Goal: Information Seeking & Learning: Learn about a topic

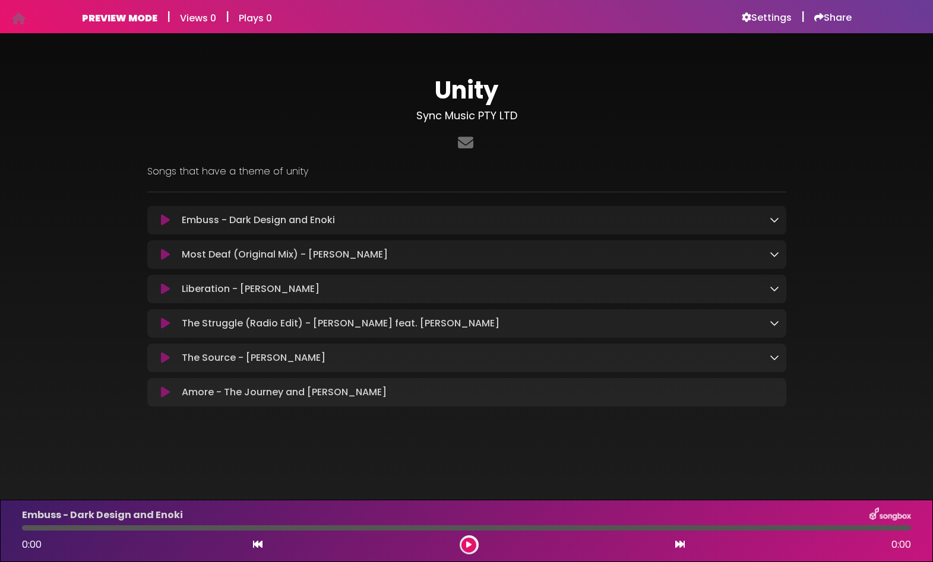
click at [774, 220] on icon at bounding box center [775, 220] width 10 height 10
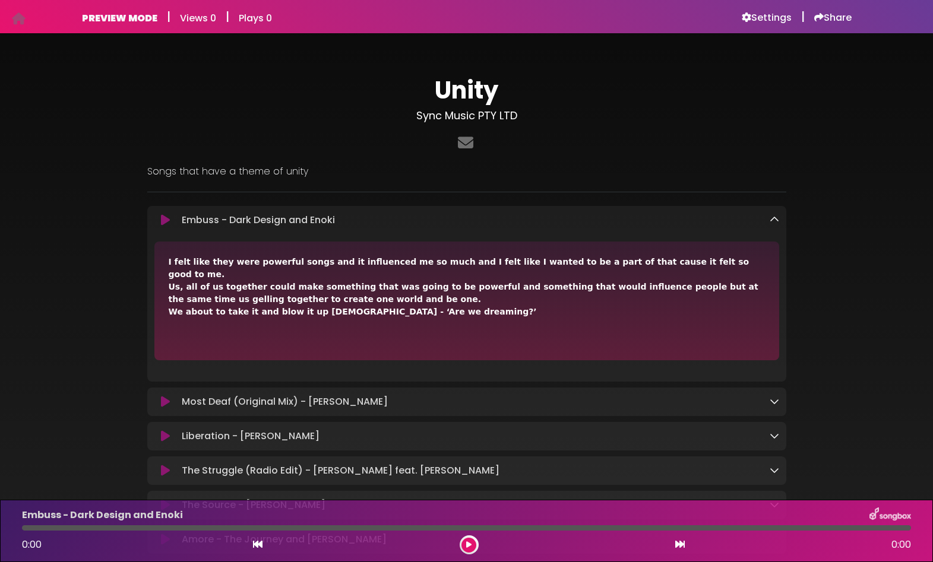
click at [774, 220] on icon at bounding box center [775, 220] width 10 height 10
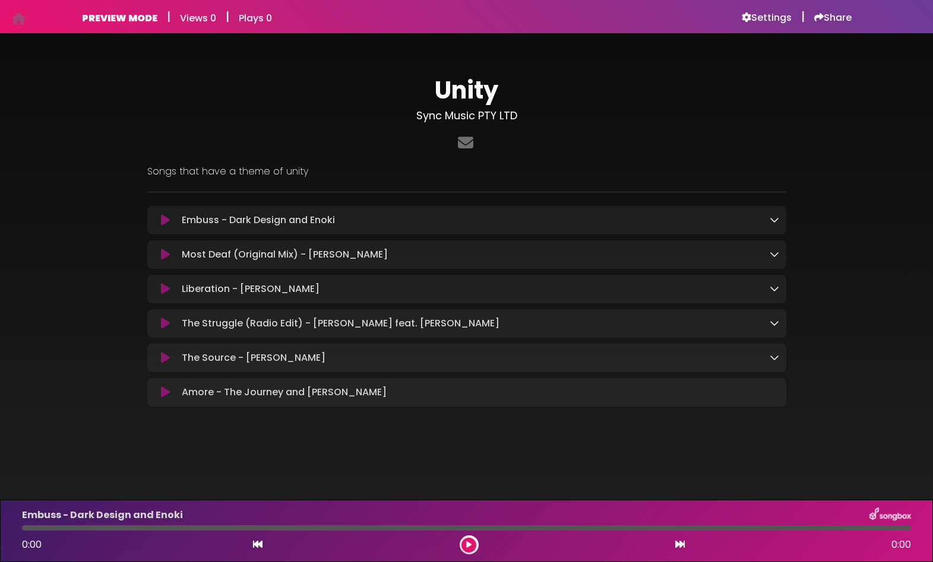
click at [775, 253] on icon at bounding box center [775, 254] width 10 height 10
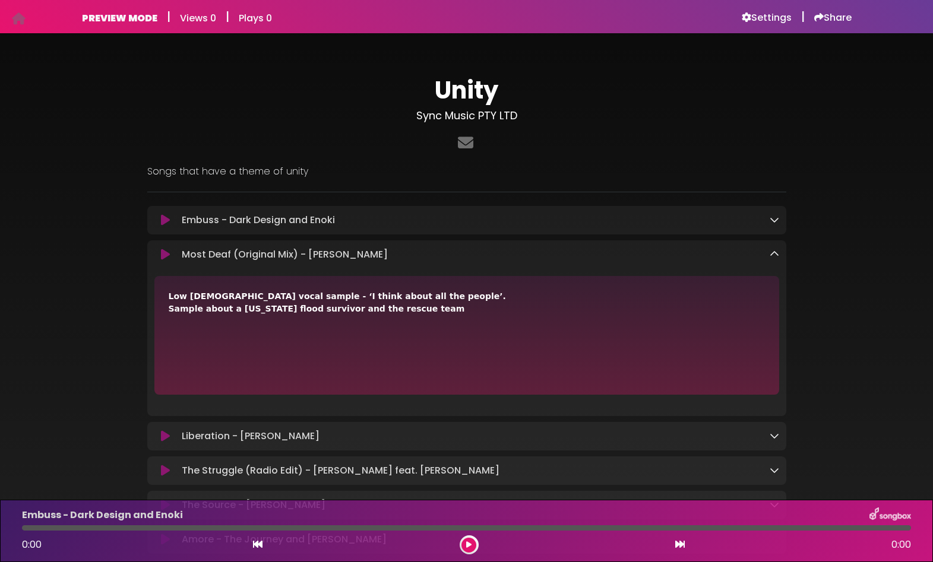
click at [775, 253] on icon at bounding box center [775, 254] width 10 height 10
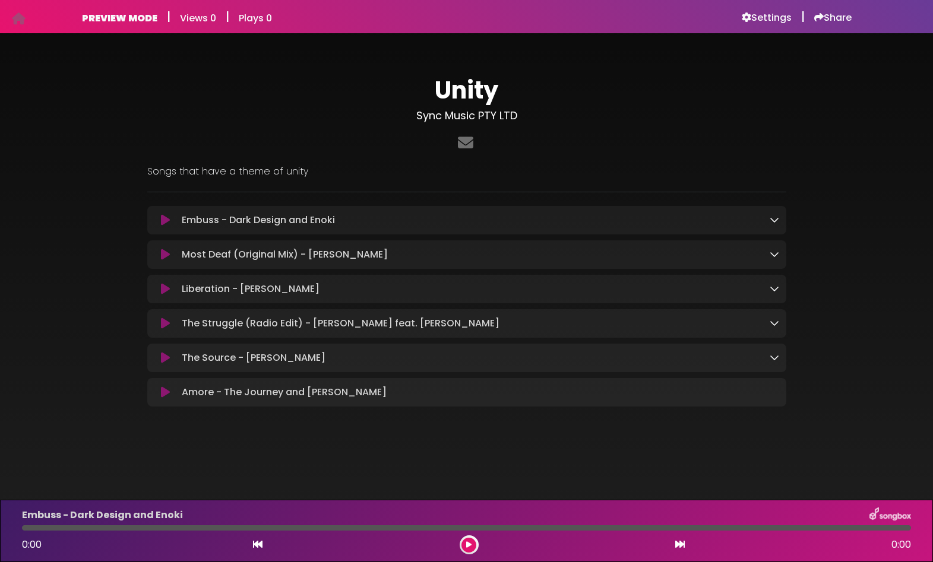
click at [775, 290] on icon at bounding box center [775, 289] width 10 height 10
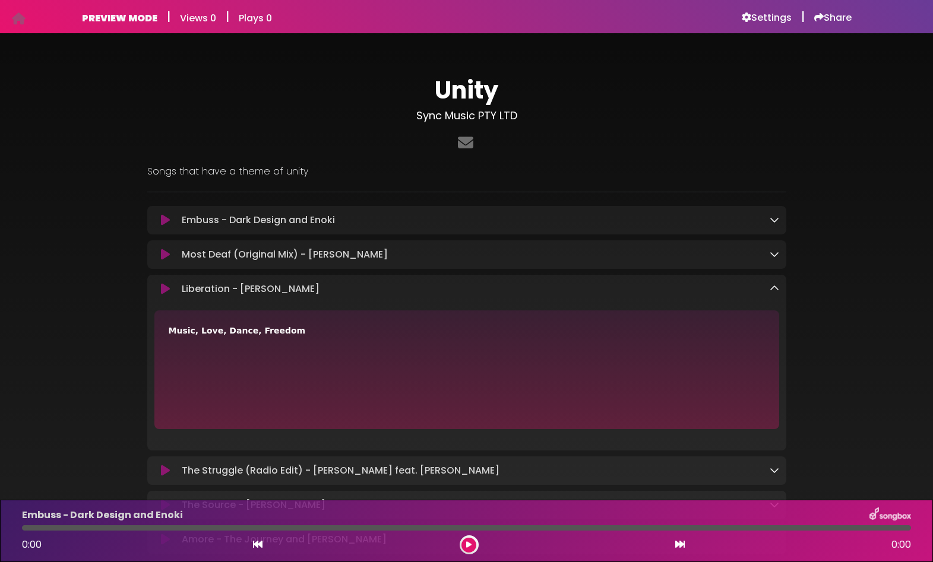
click at [775, 290] on icon at bounding box center [775, 289] width 10 height 10
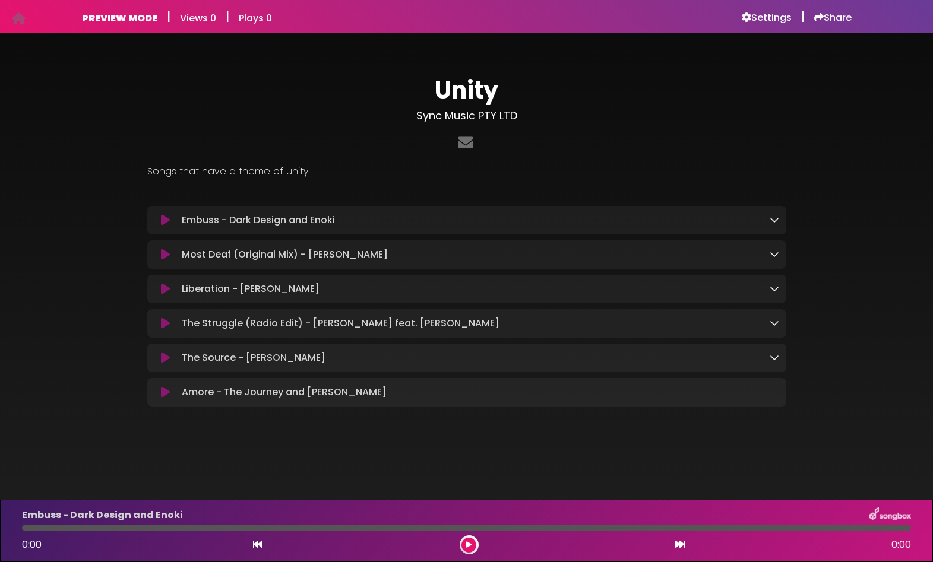
click at [775, 322] on icon at bounding box center [775, 323] width 10 height 10
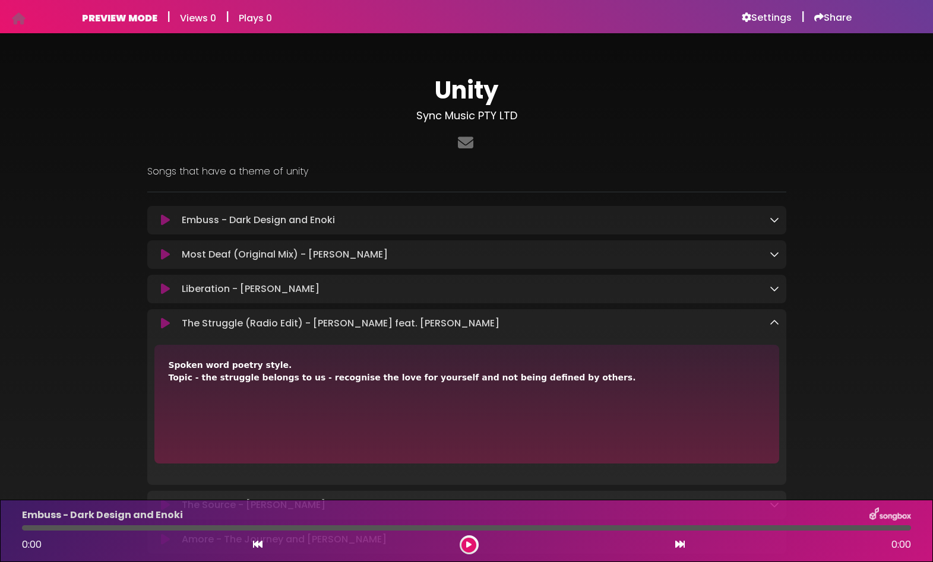
click at [775, 322] on icon at bounding box center [775, 323] width 10 height 10
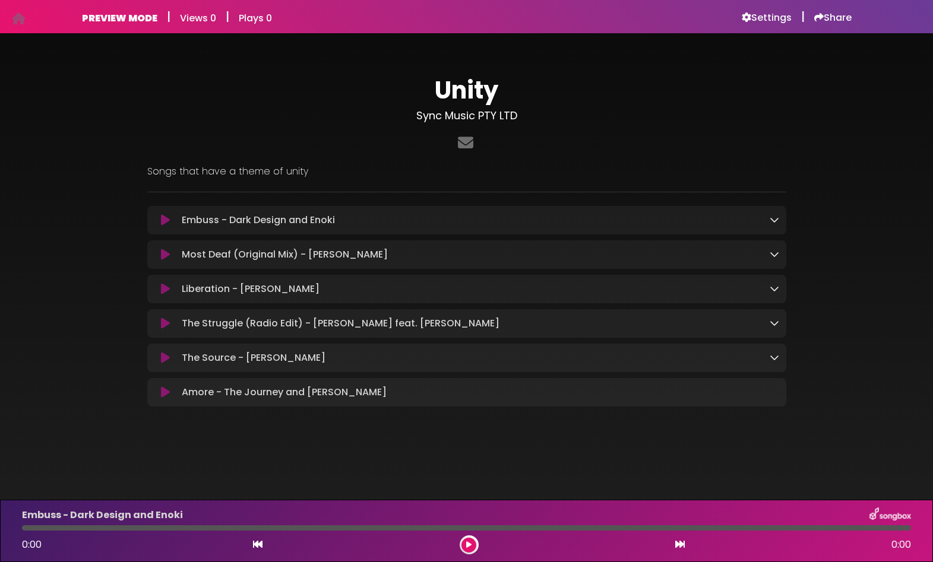
click at [772, 361] on icon at bounding box center [775, 358] width 10 height 10
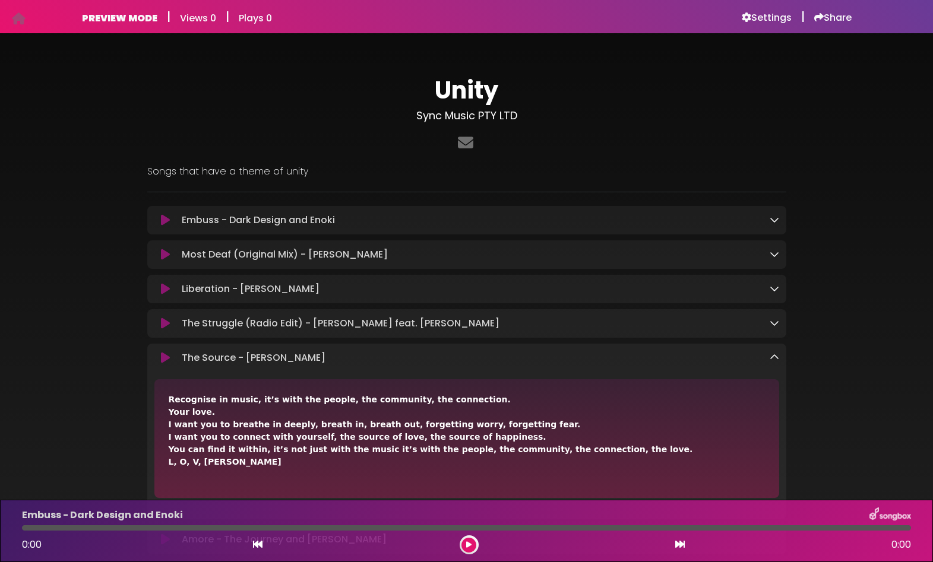
click at [772, 361] on icon at bounding box center [775, 358] width 10 height 10
